Goal: Task Accomplishment & Management: Complete application form

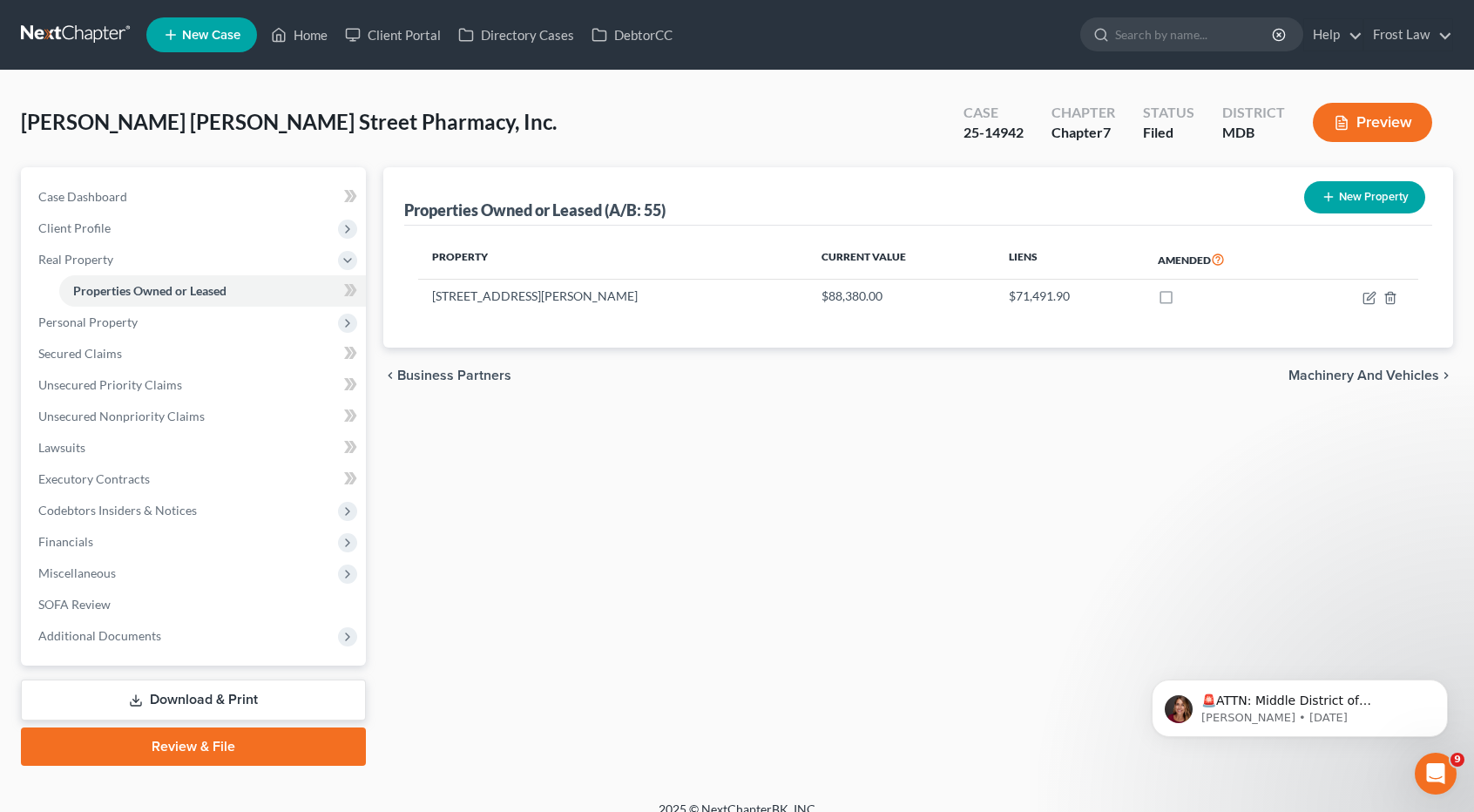
click at [99, 38] on link at bounding box center [77, 35] width 112 height 31
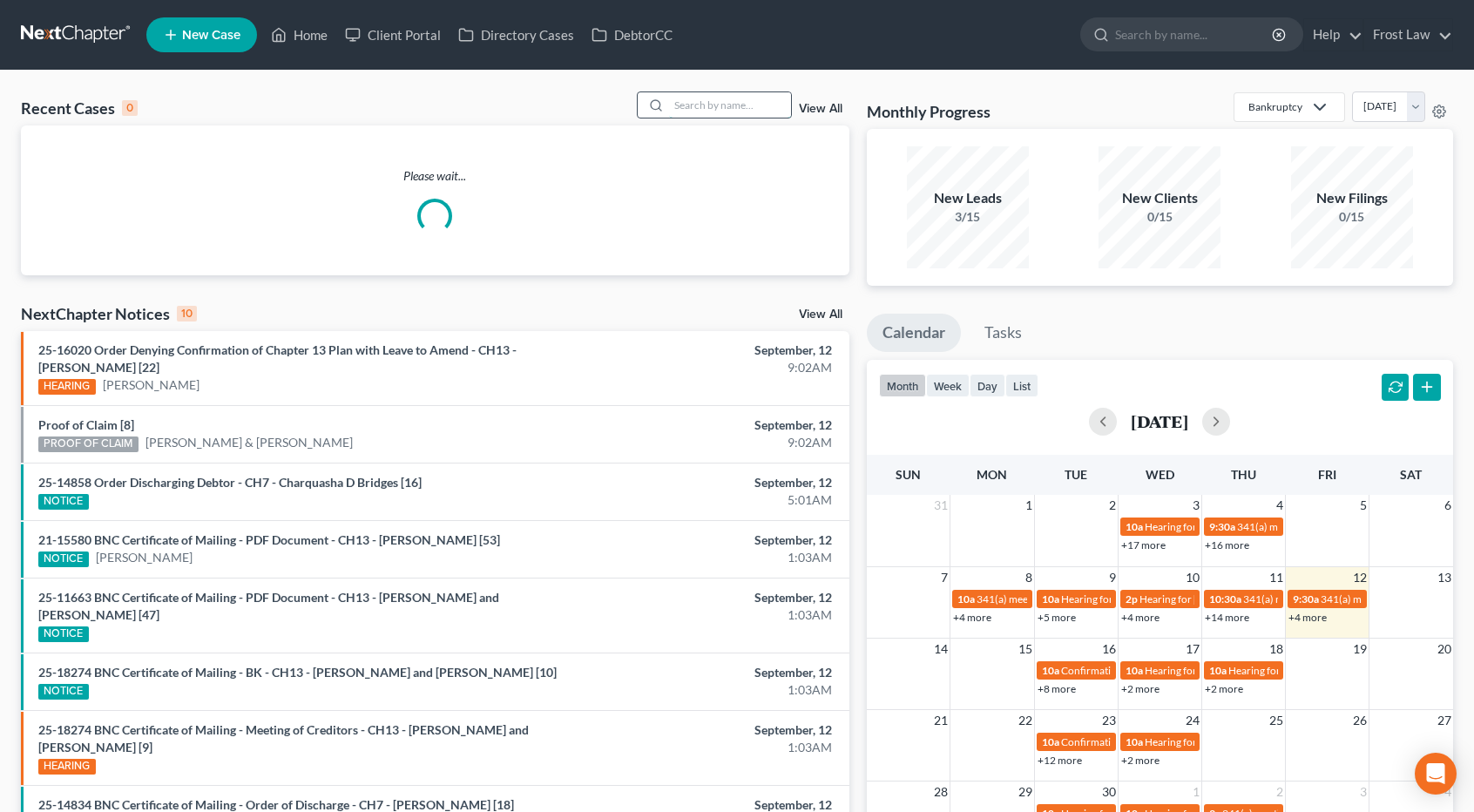
click at [682, 102] on input "search" at bounding box center [729, 105] width 122 height 25
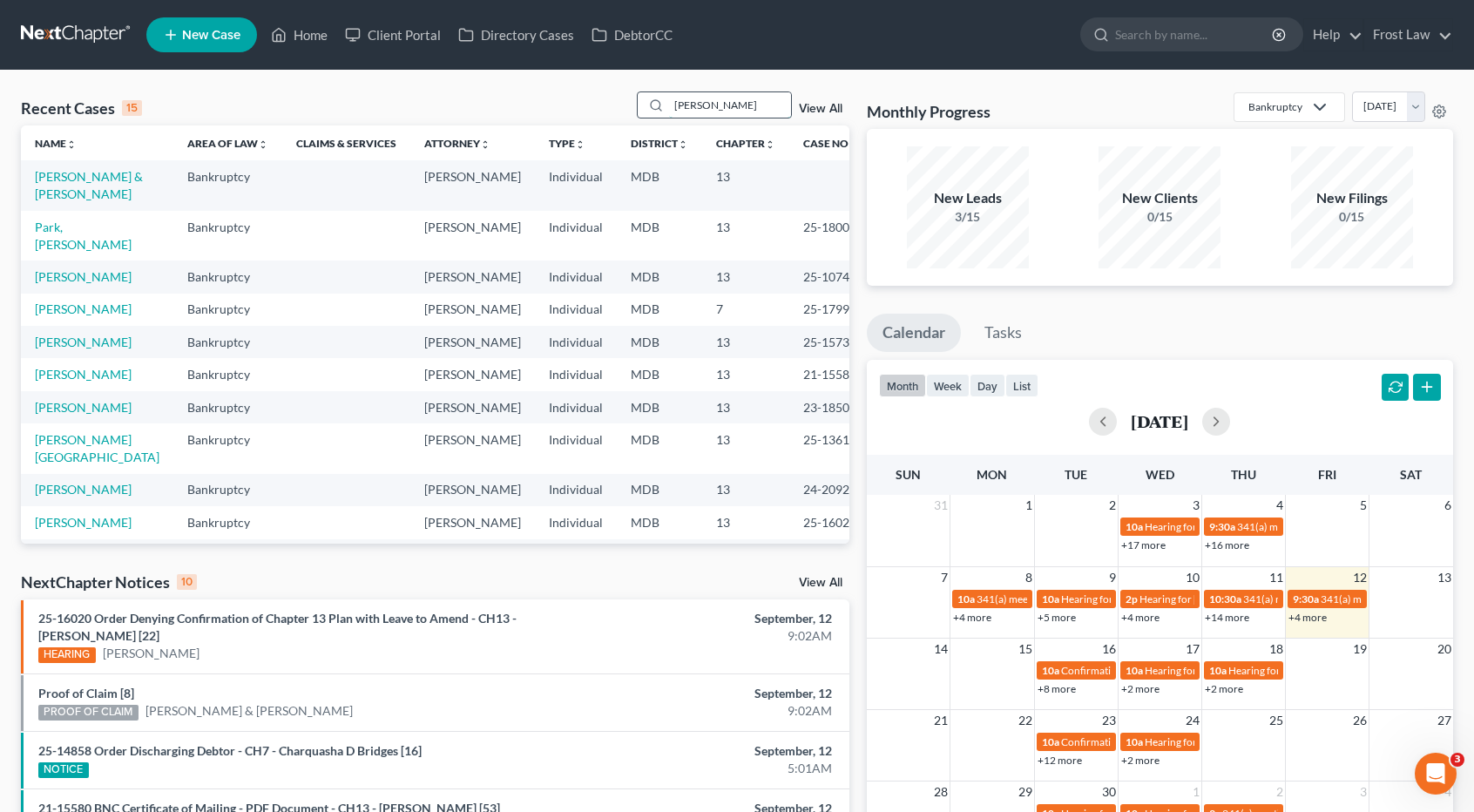
type input "[PERSON_NAME]"
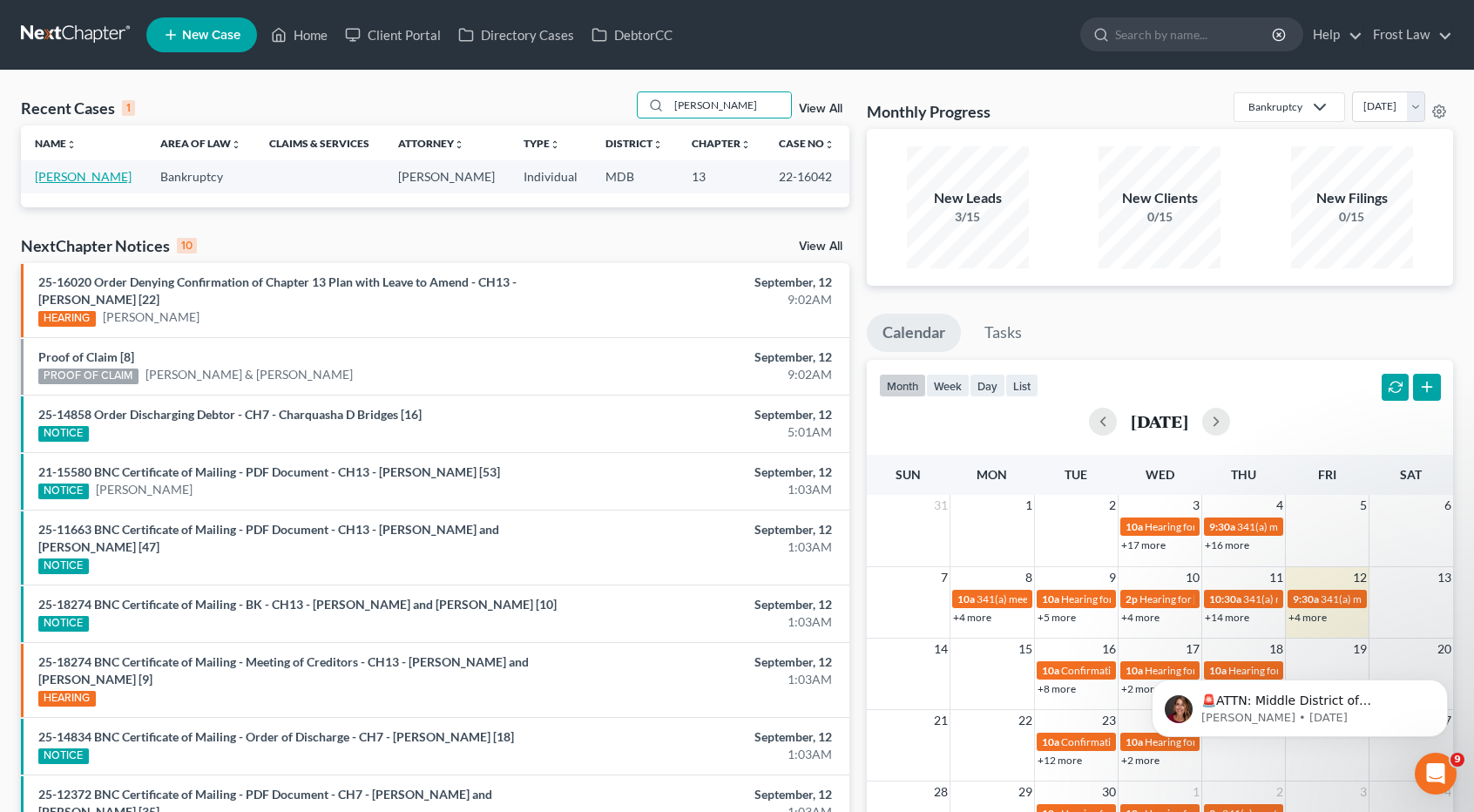
click at [114, 179] on link "[PERSON_NAME]" at bounding box center [83, 176] width 97 height 15
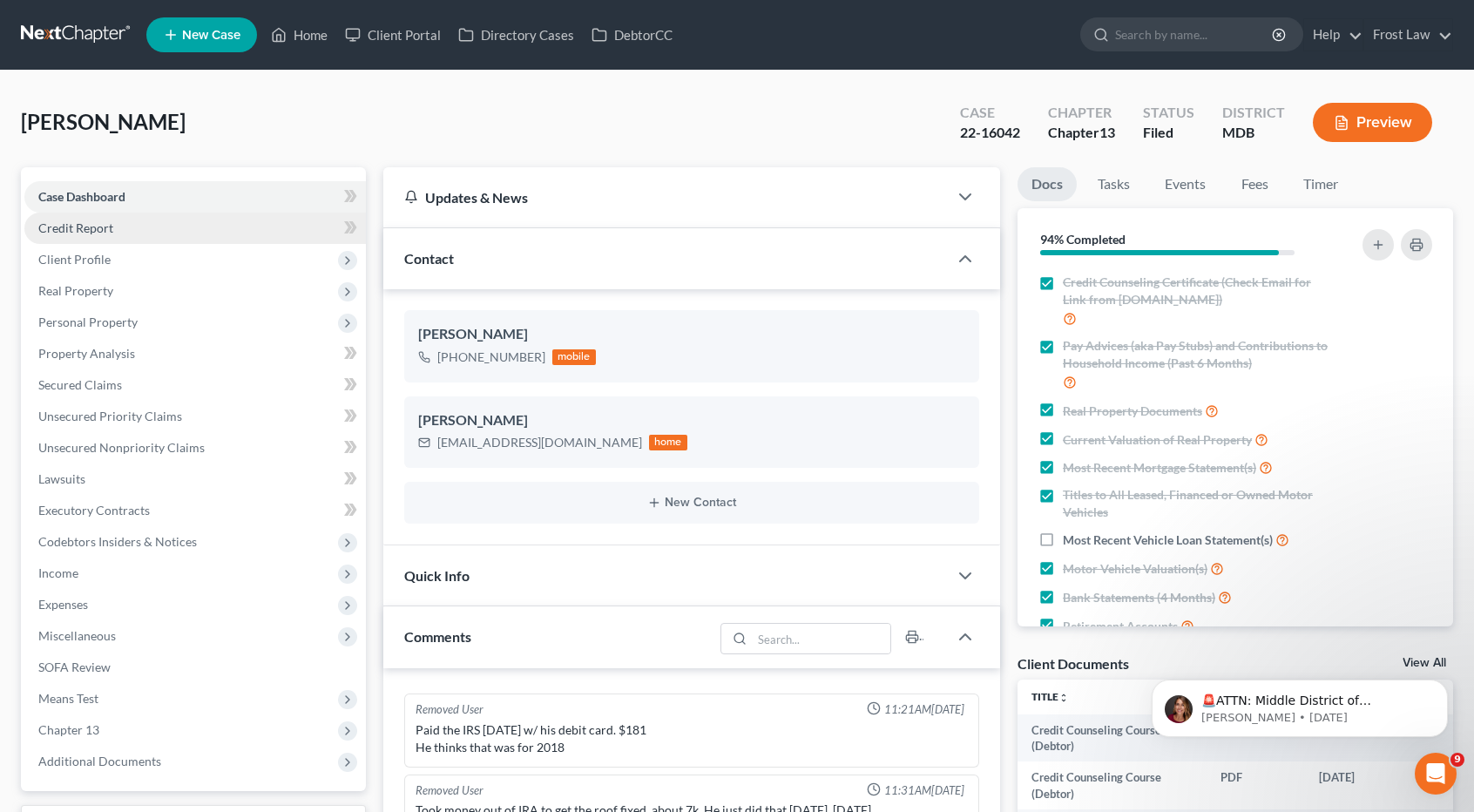
scroll to position [1977, 0]
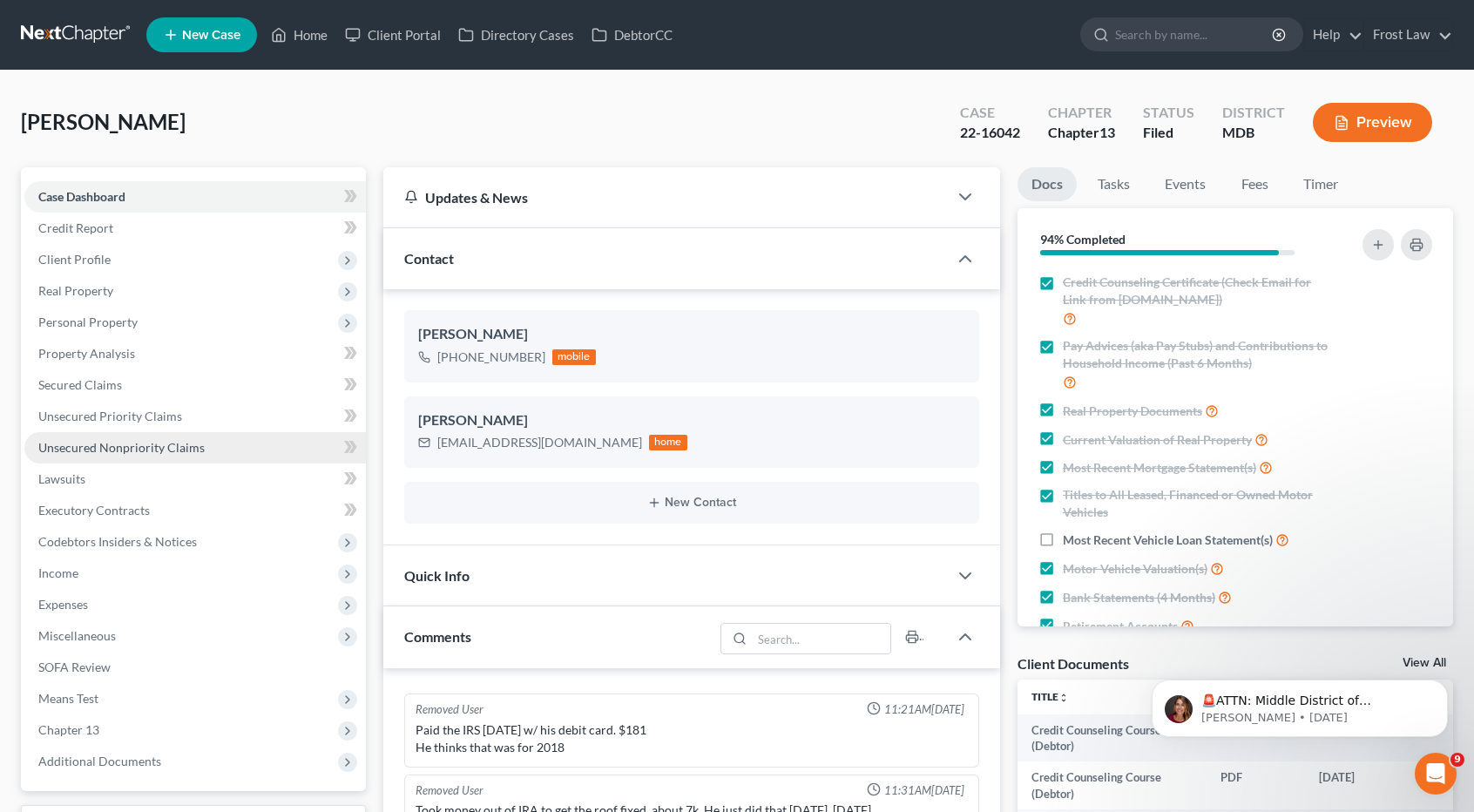
click at [154, 441] on span "Unsecured Nonpriority Claims" at bounding box center [121, 447] width 166 height 15
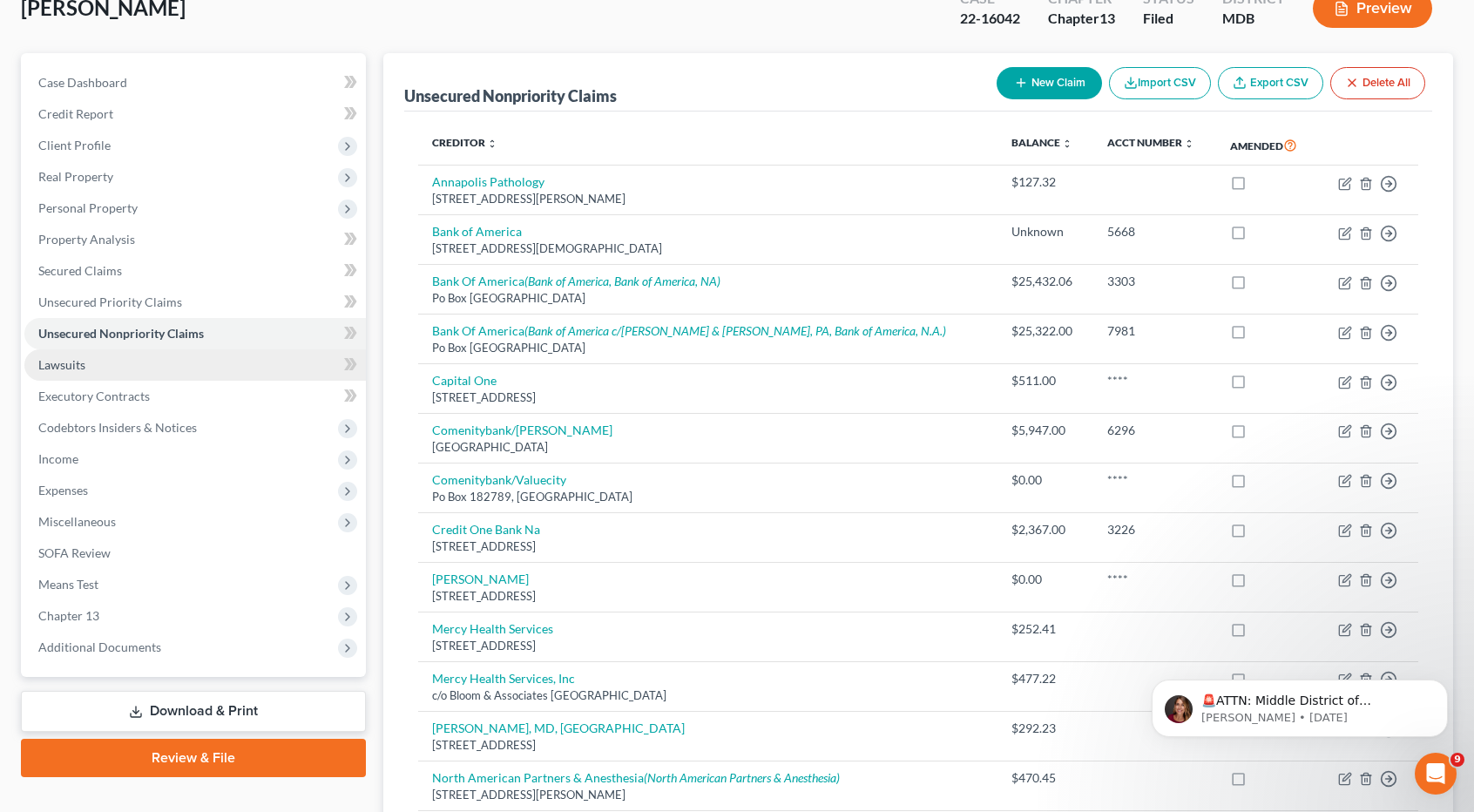
scroll to position [87, 0]
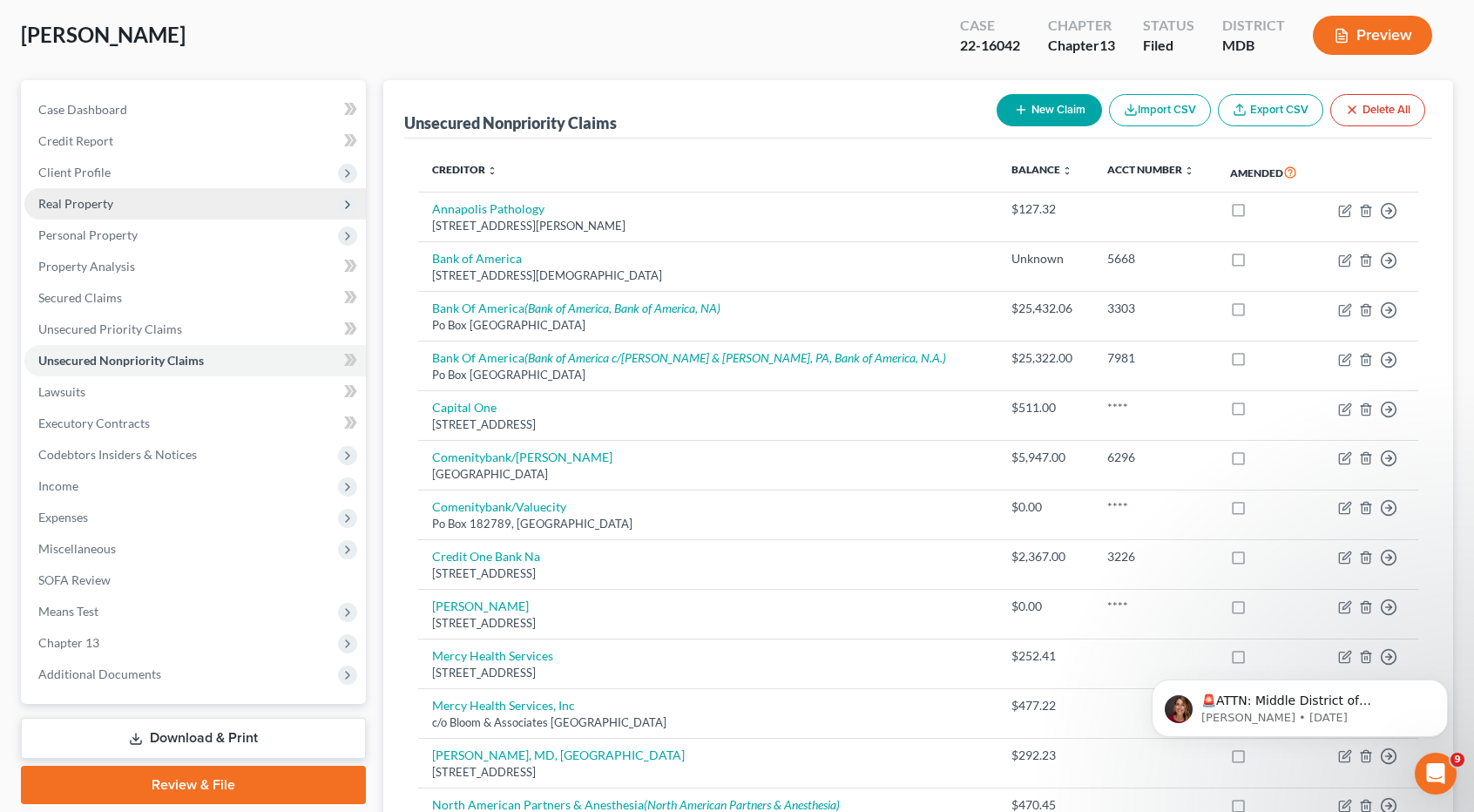
click at [108, 203] on span "Real Property" at bounding box center [75, 203] width 75 height 15
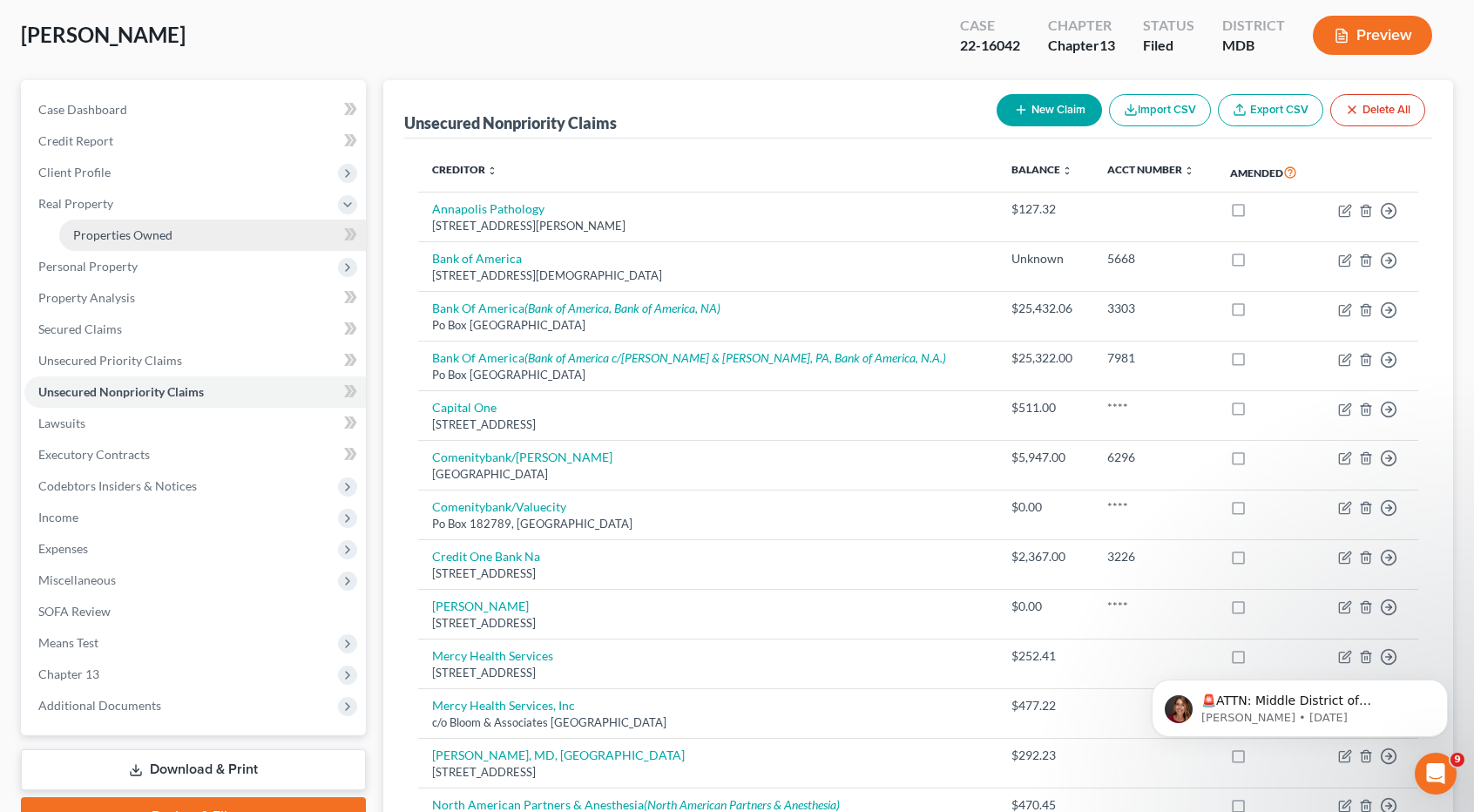
click at [114, 227] on span "Properties Owned" at bounding box center [122, 234] width 99 height 15
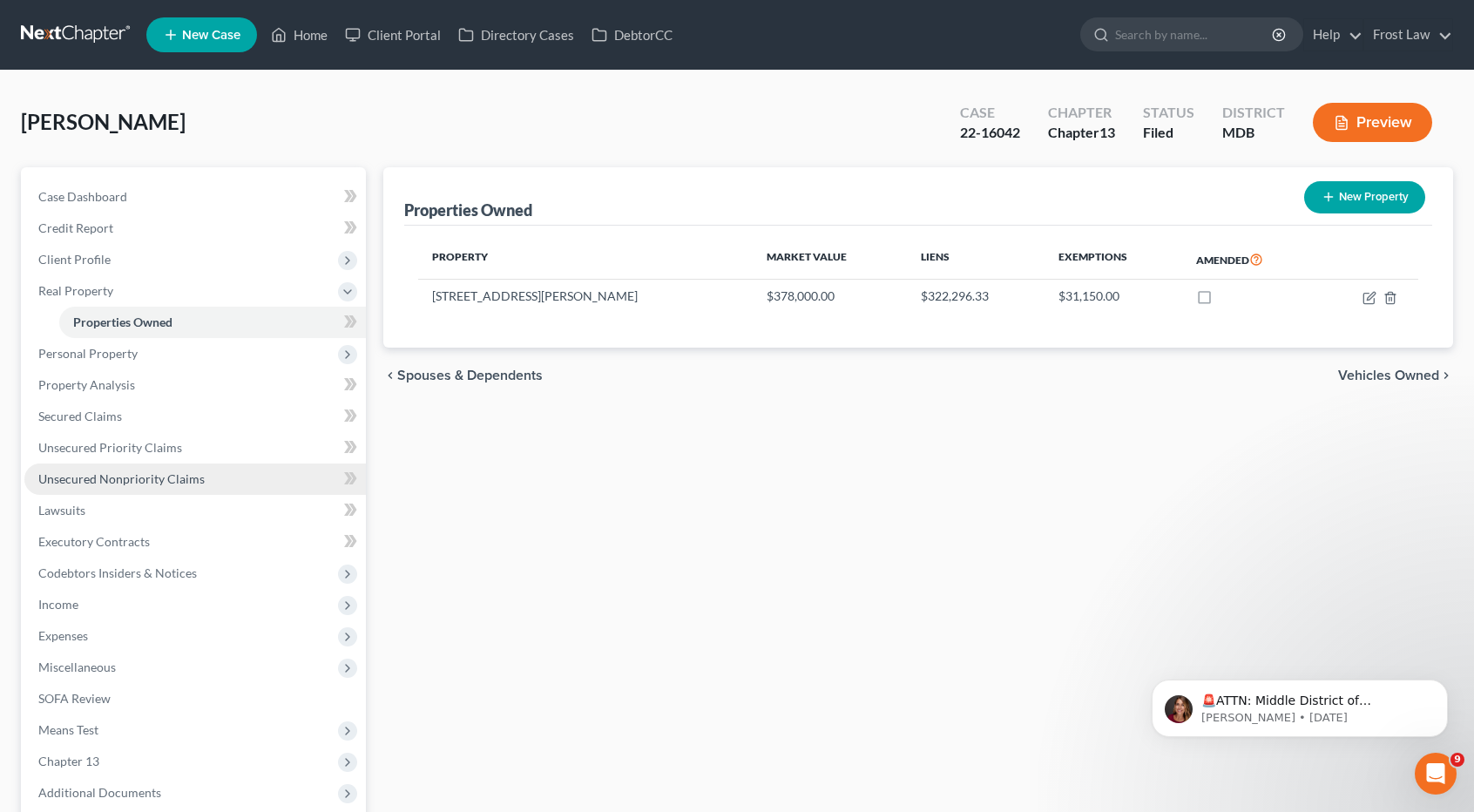
click at [165, 471] on span "Unsecured Nonpriority Claims" at bounding box center [121, 478] width 166 height 15
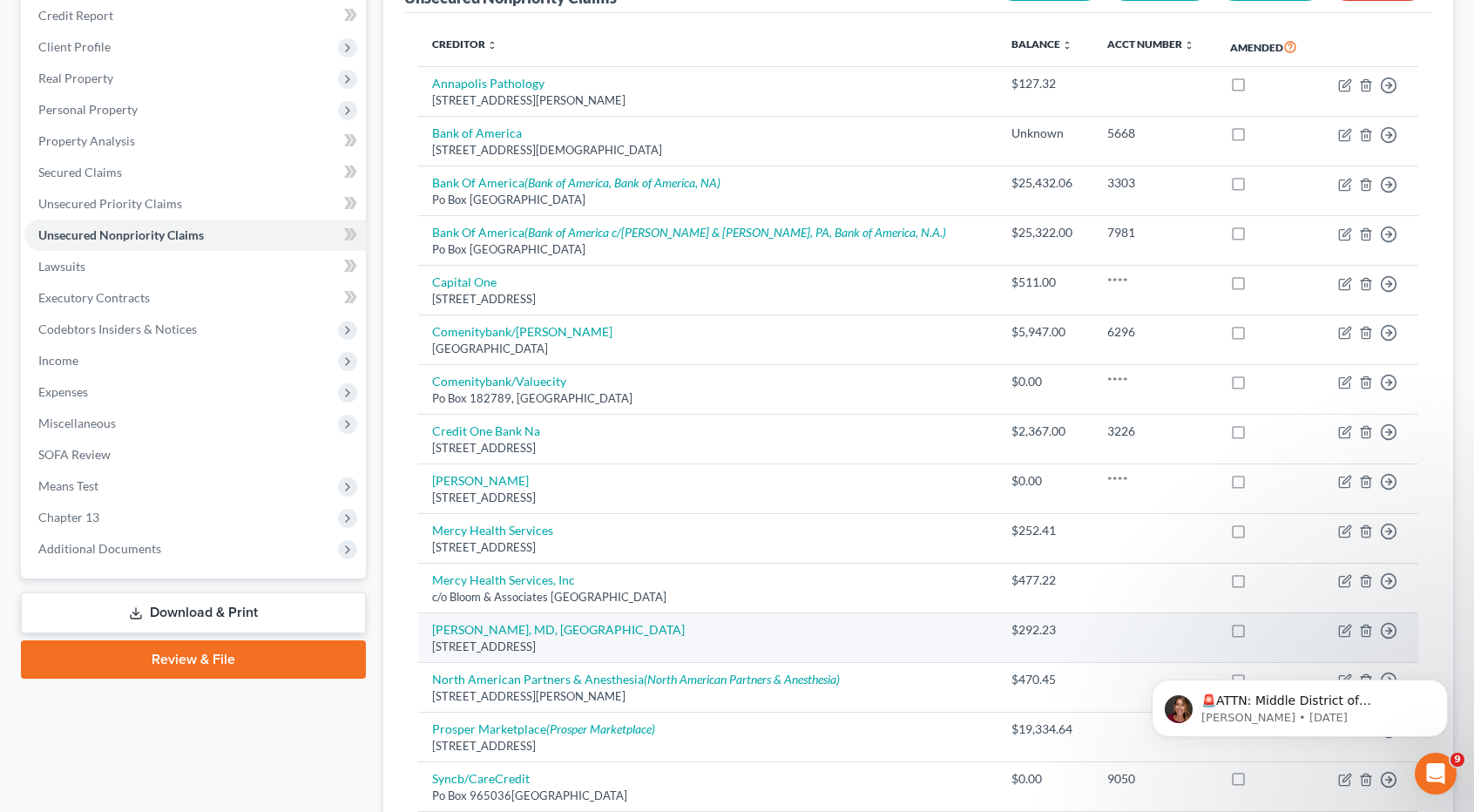
scroll to position [174, 0]
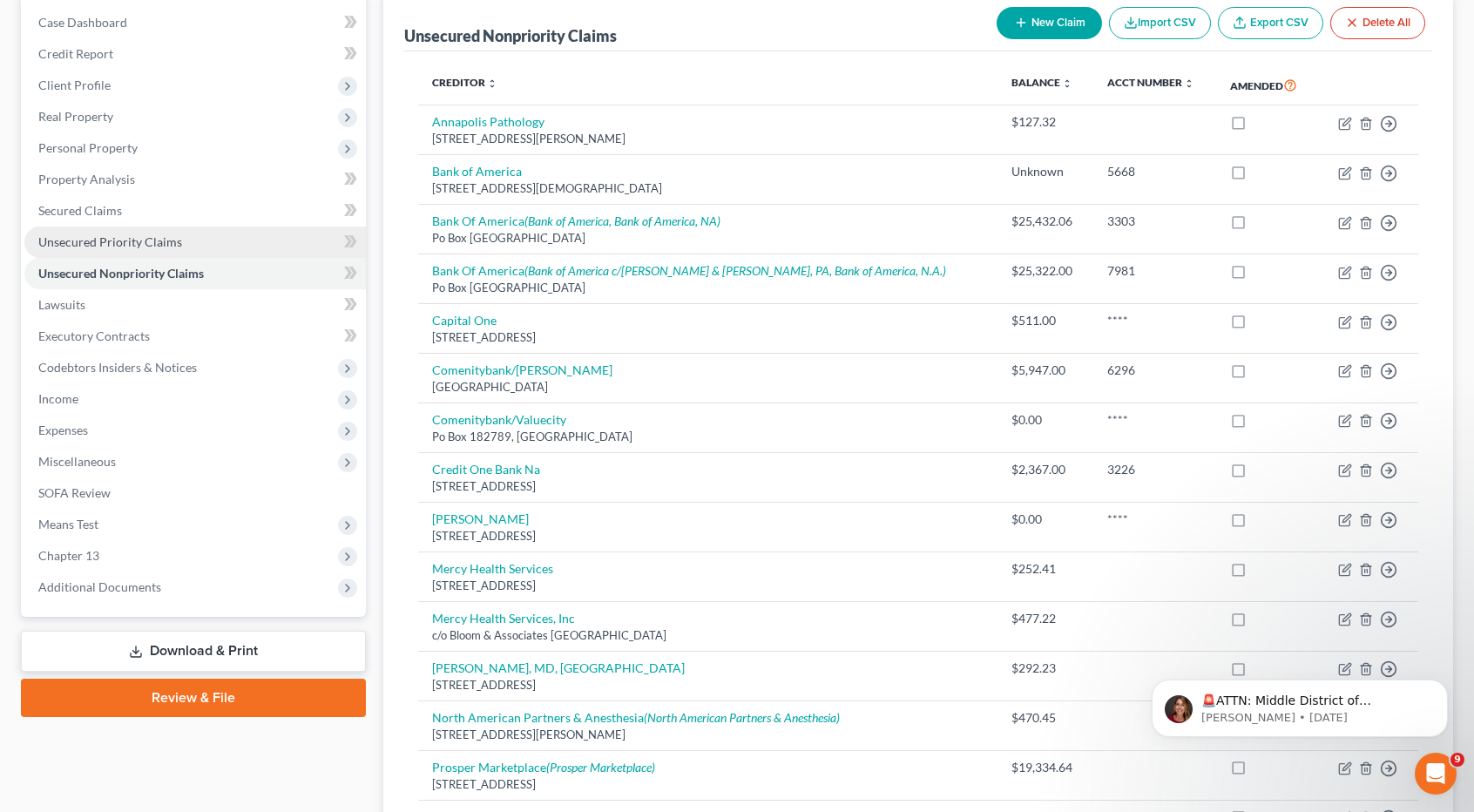
click at [148, 238] on span "Unsecured Priority Claims" at bounding box center [110, 241] width 144 height 15
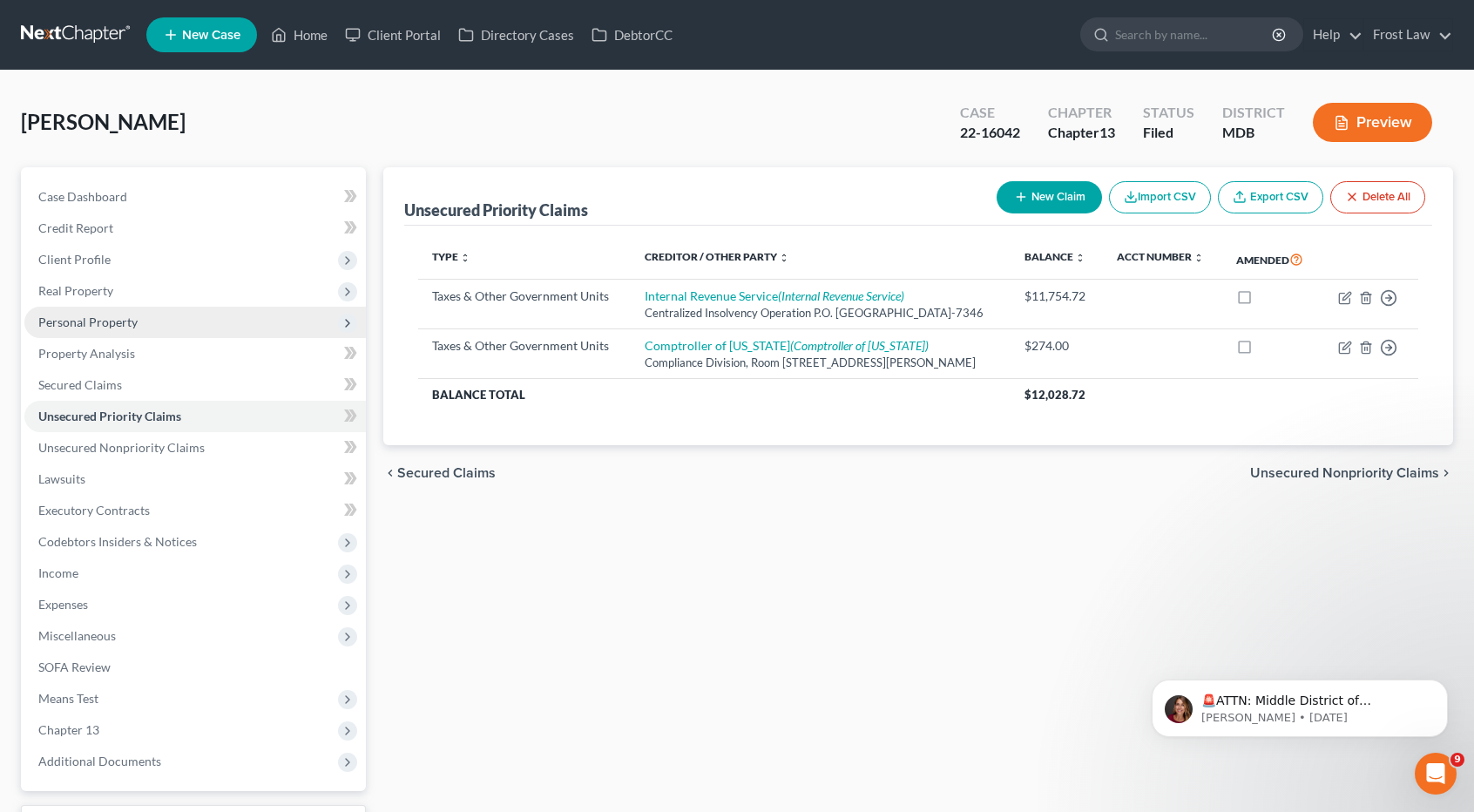
click at [123, 329] on span "Personal Property" at bounding box center [194, 321] width 342 height 31
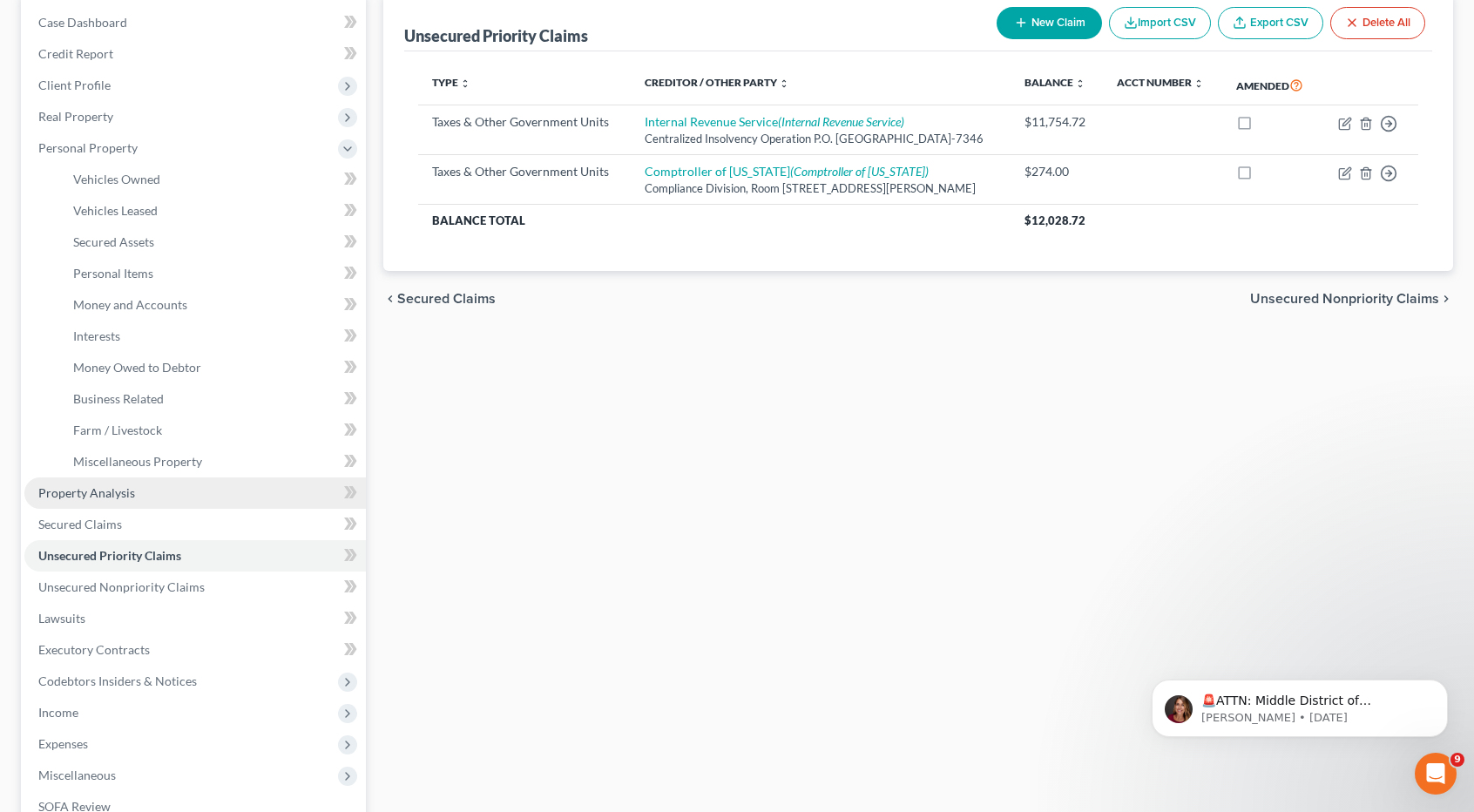
click at [125, 489] on span "Property Analysis" at bounding box center [86, 493] width 97 height 15
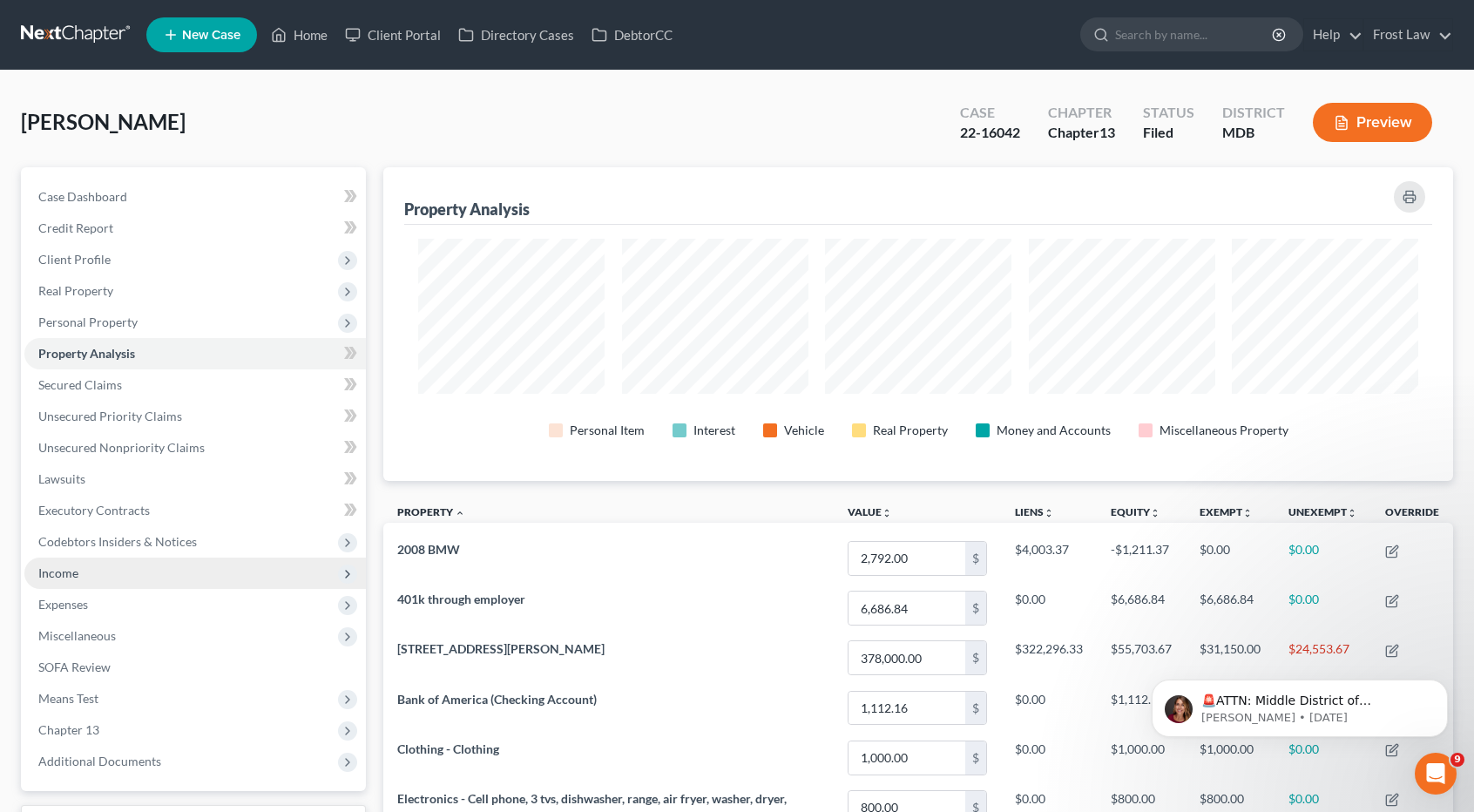
click at [117, 567] on span "Income" at bounding box center [194, 572] width 342 height 31
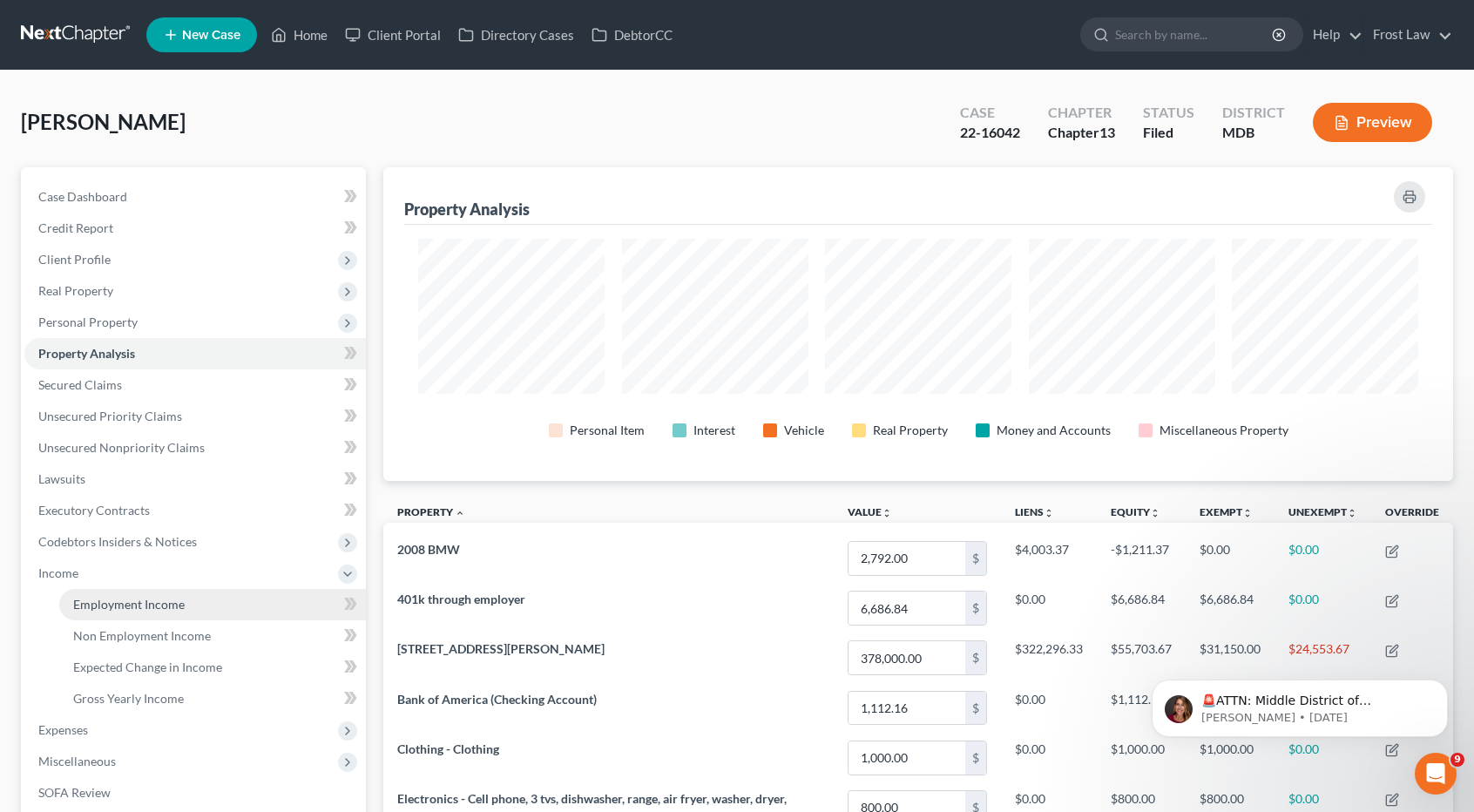
click at [133, 596] on span "Employment Income" at bounding box center [129, 603] width 112 height 15
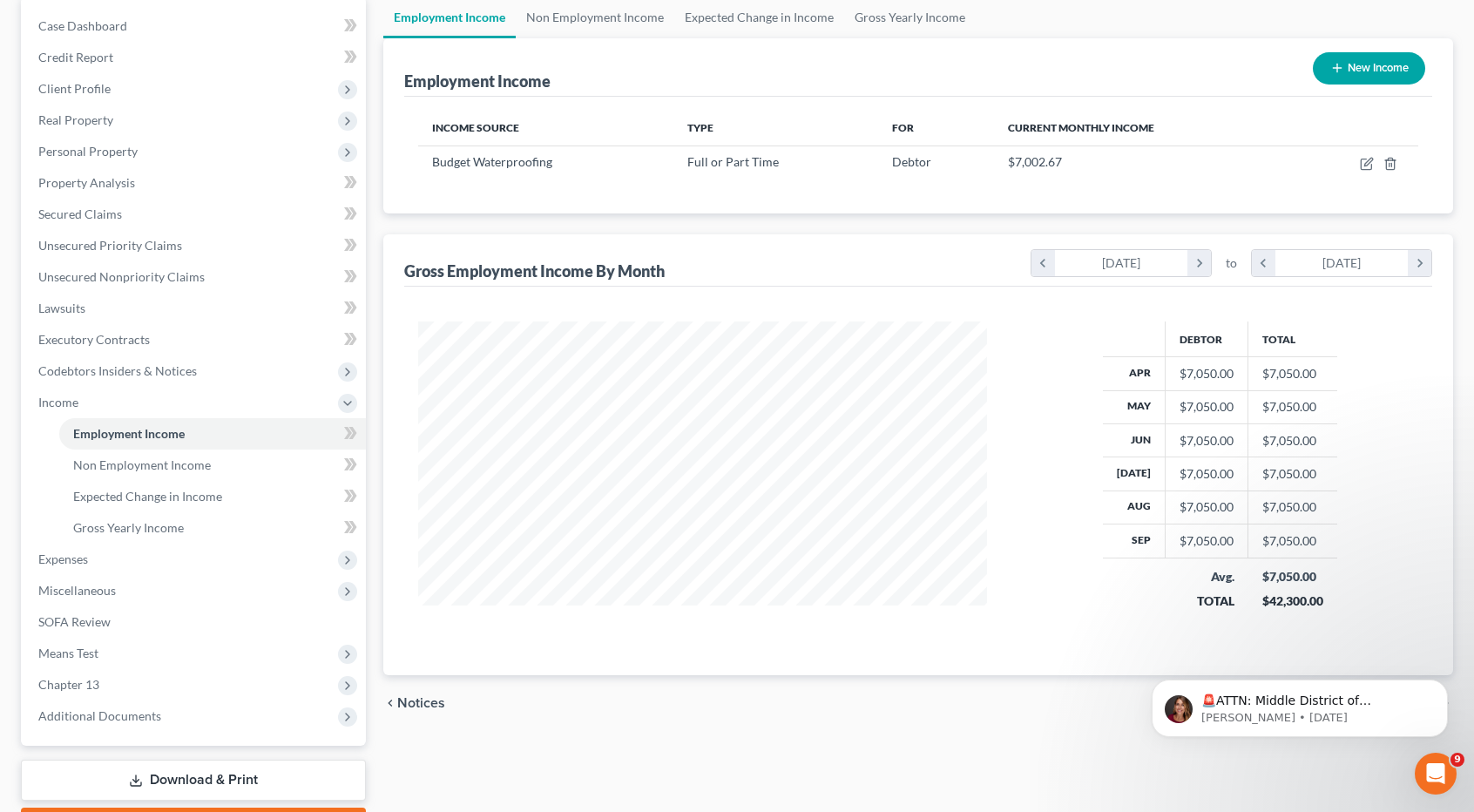
scroll to position [174, 0]
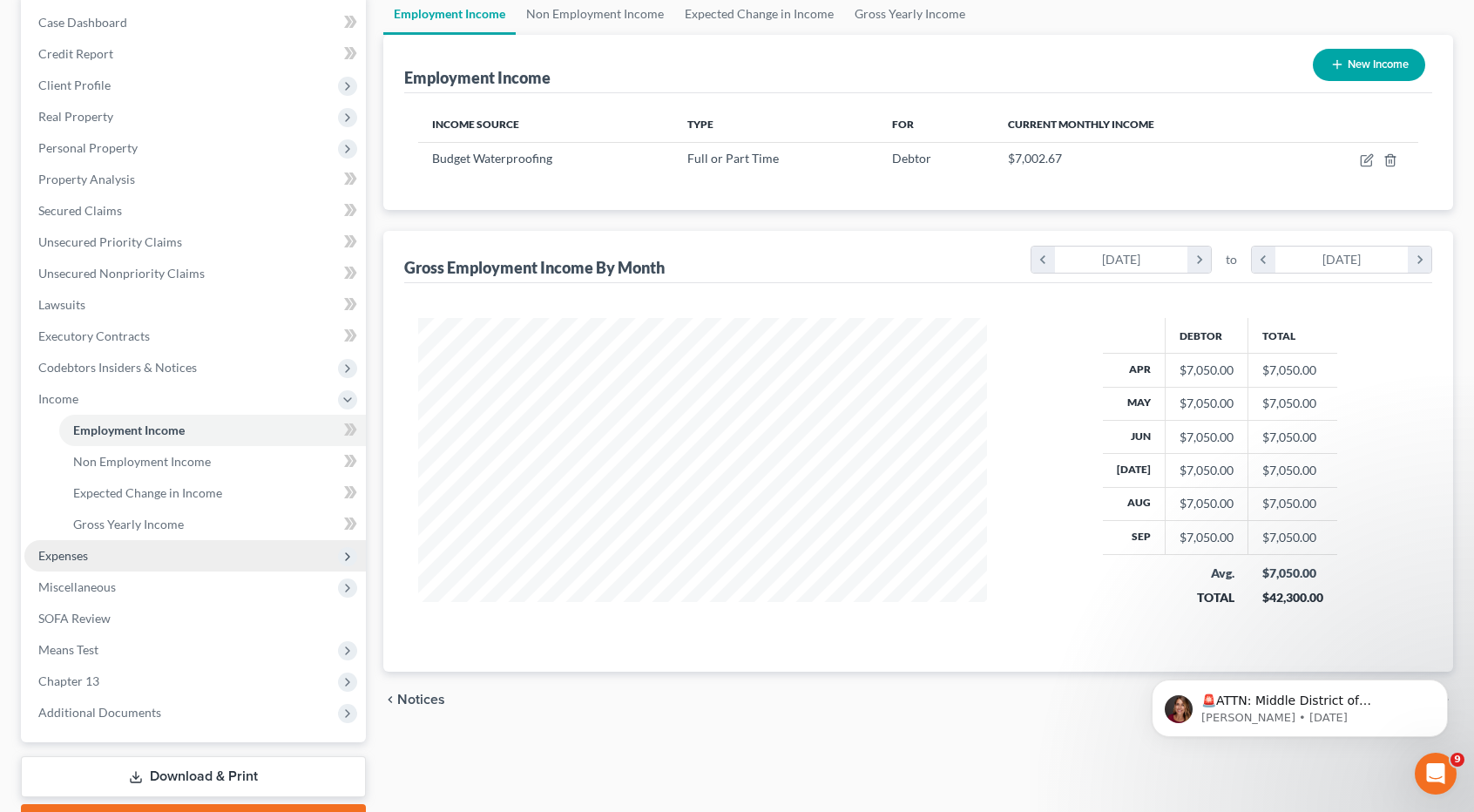
click at [100, 556] on span "Expenses" at bounding box center [194, 556] width 342 height 31
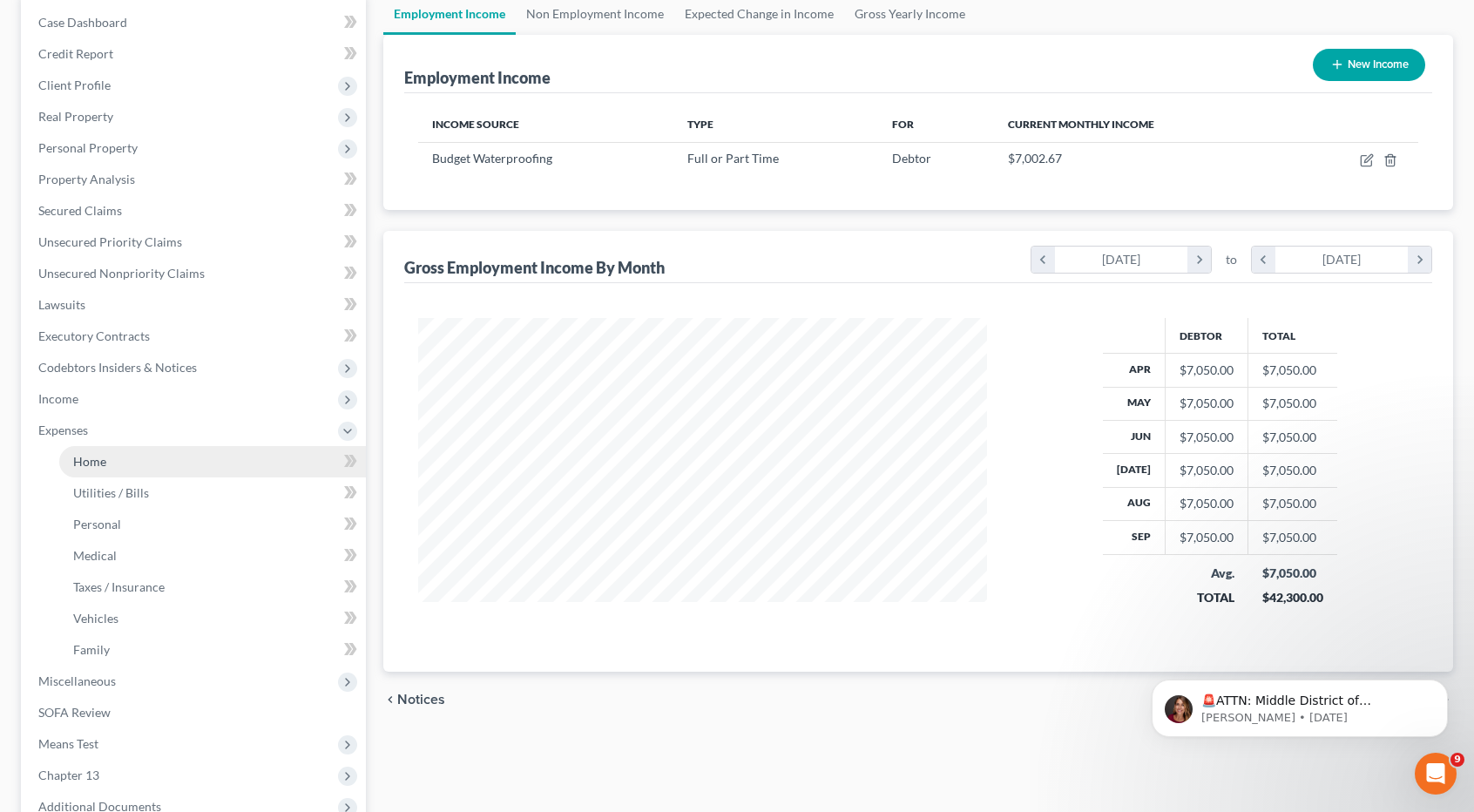
click at [96, 461] on span "Home" at bounding box center [89, 461] width 33 height 15
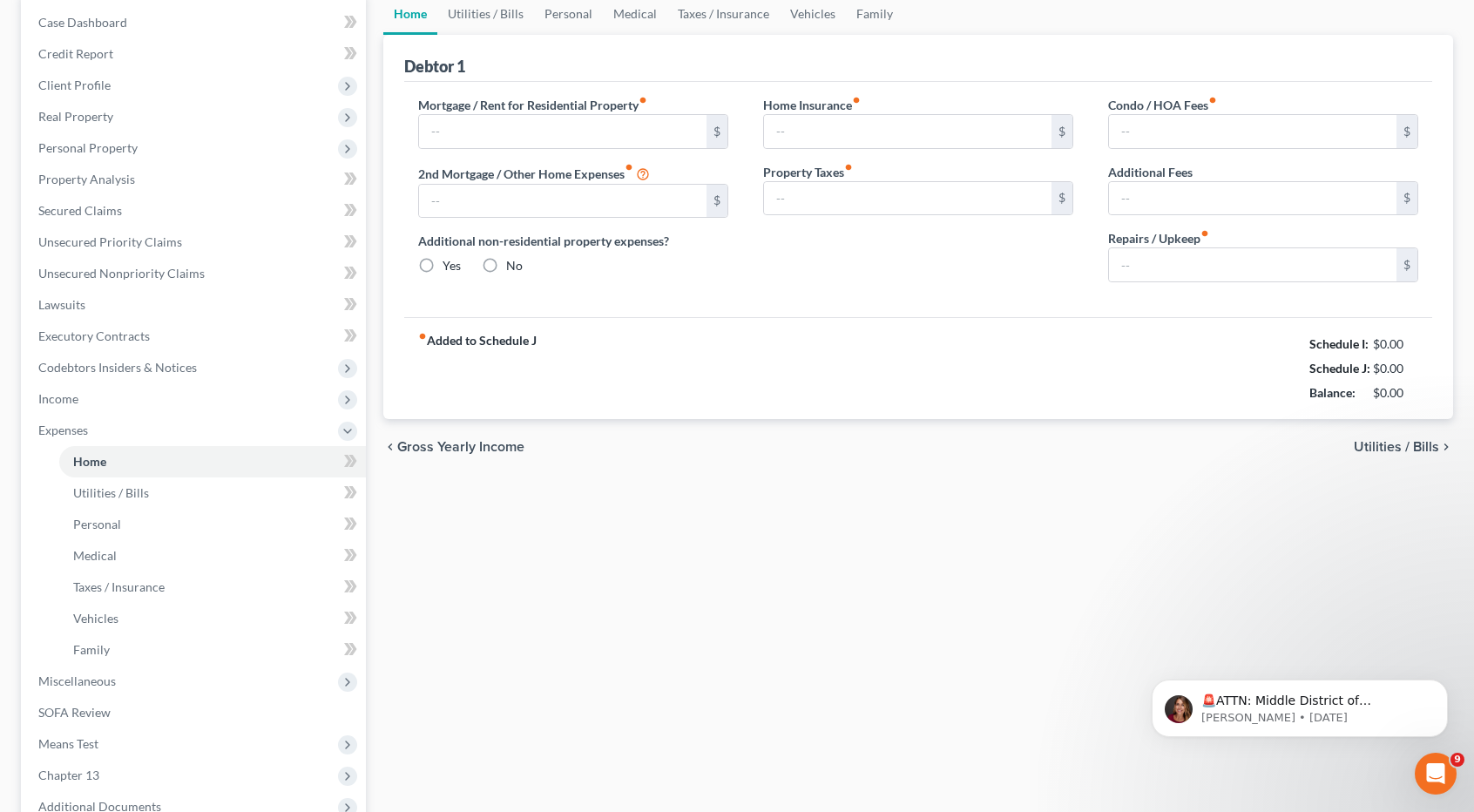
type input "2,322.00"
type input "0.00"
radio input "true"
type input "0.00"
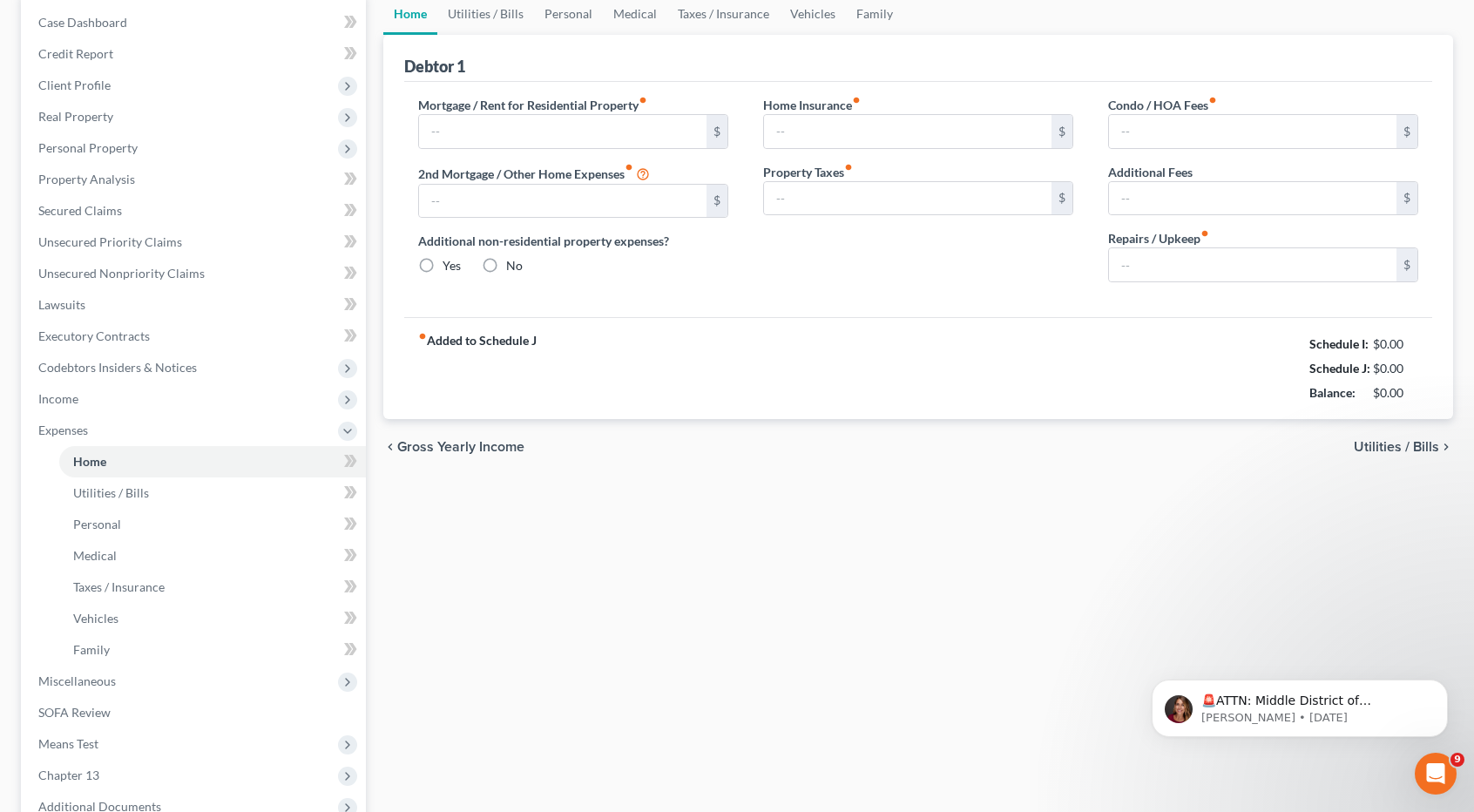
type input "0.00"
type input "75.00"
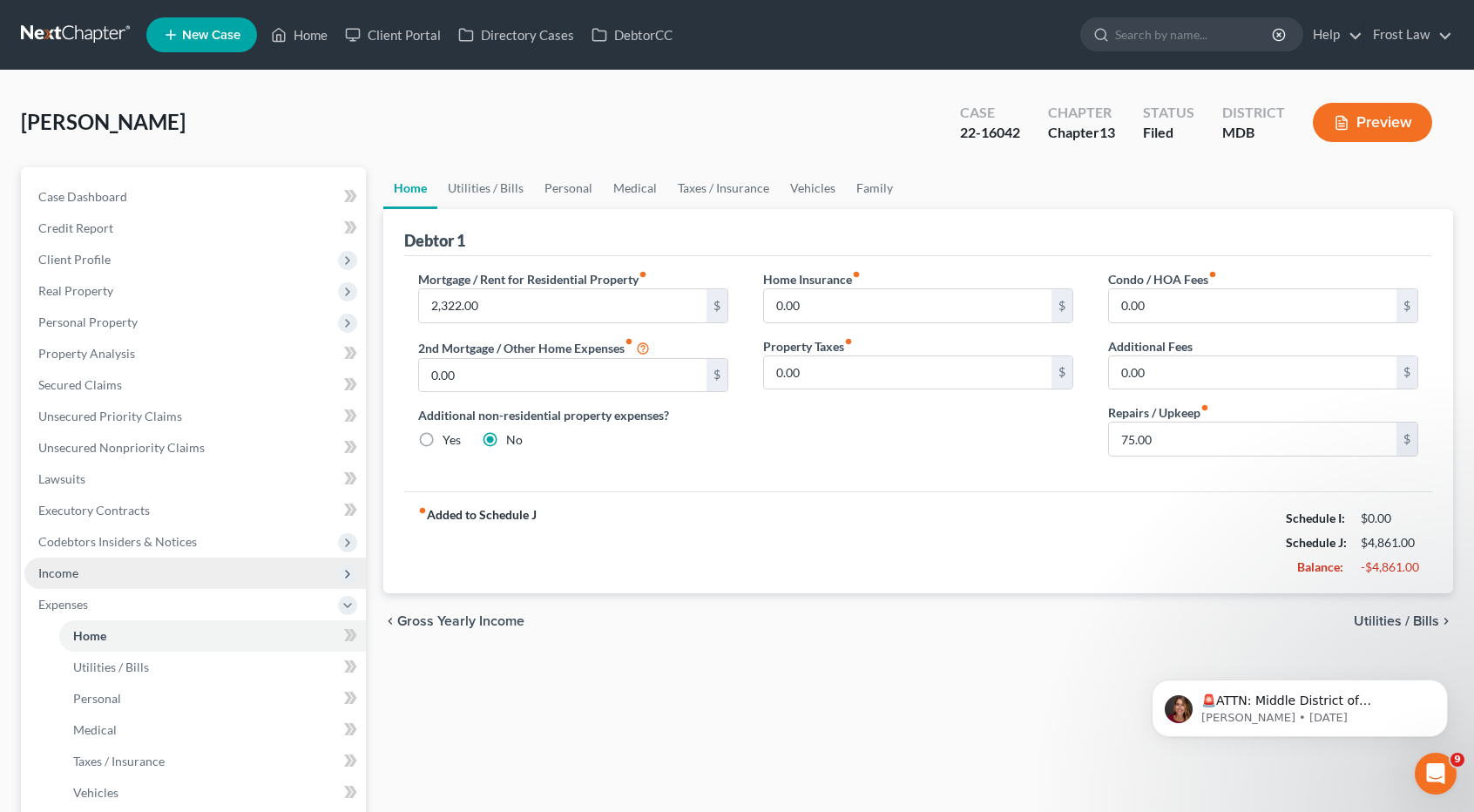
click at [122, 581] on span "Income" at bounding box center [194, 572] width 342 height 31
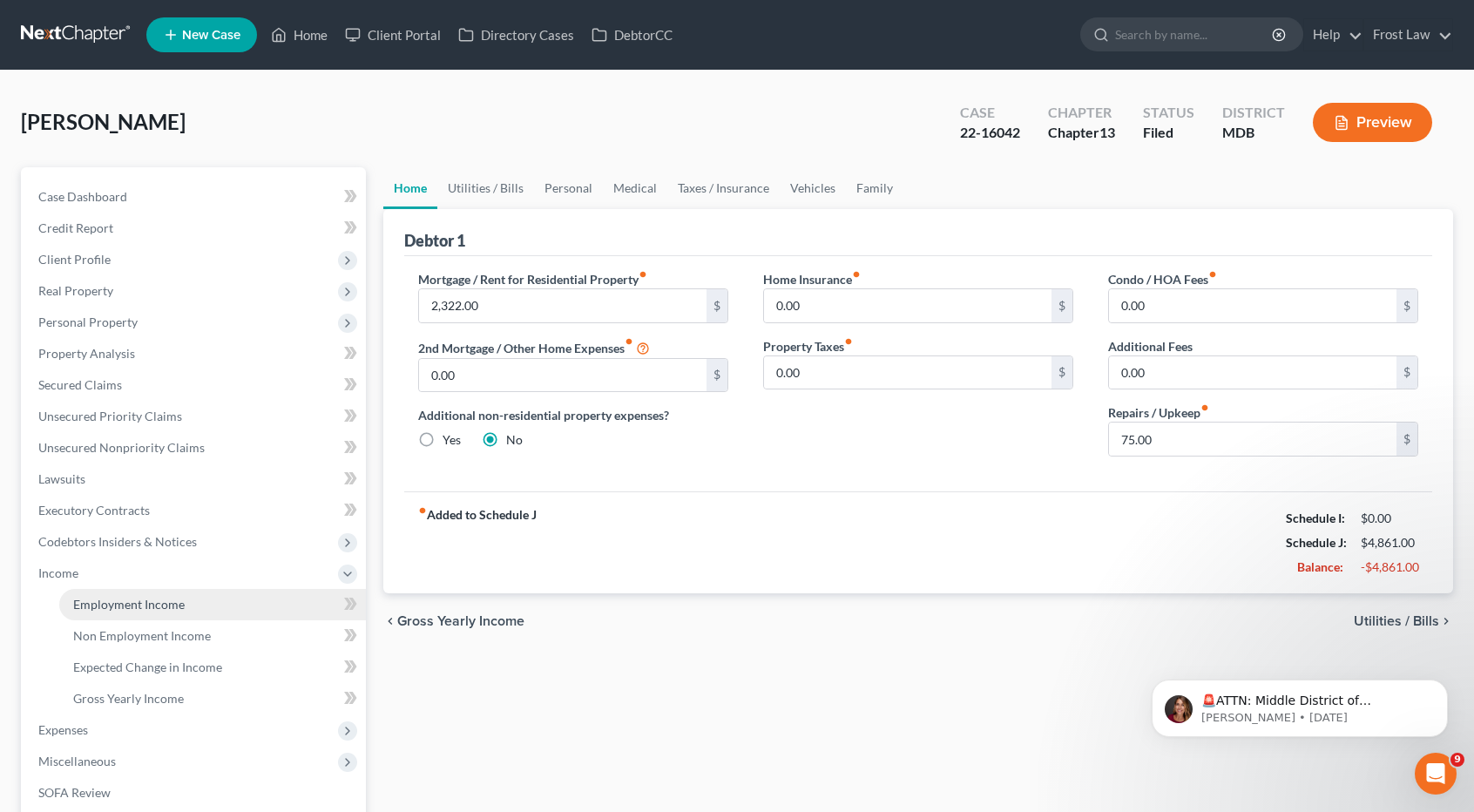
click at [122, 594] on link "Employment Income" at bounding box center [212, 603] width 306 height 31
